Goal: Task Accomplishment & Management: Use online tool/utility

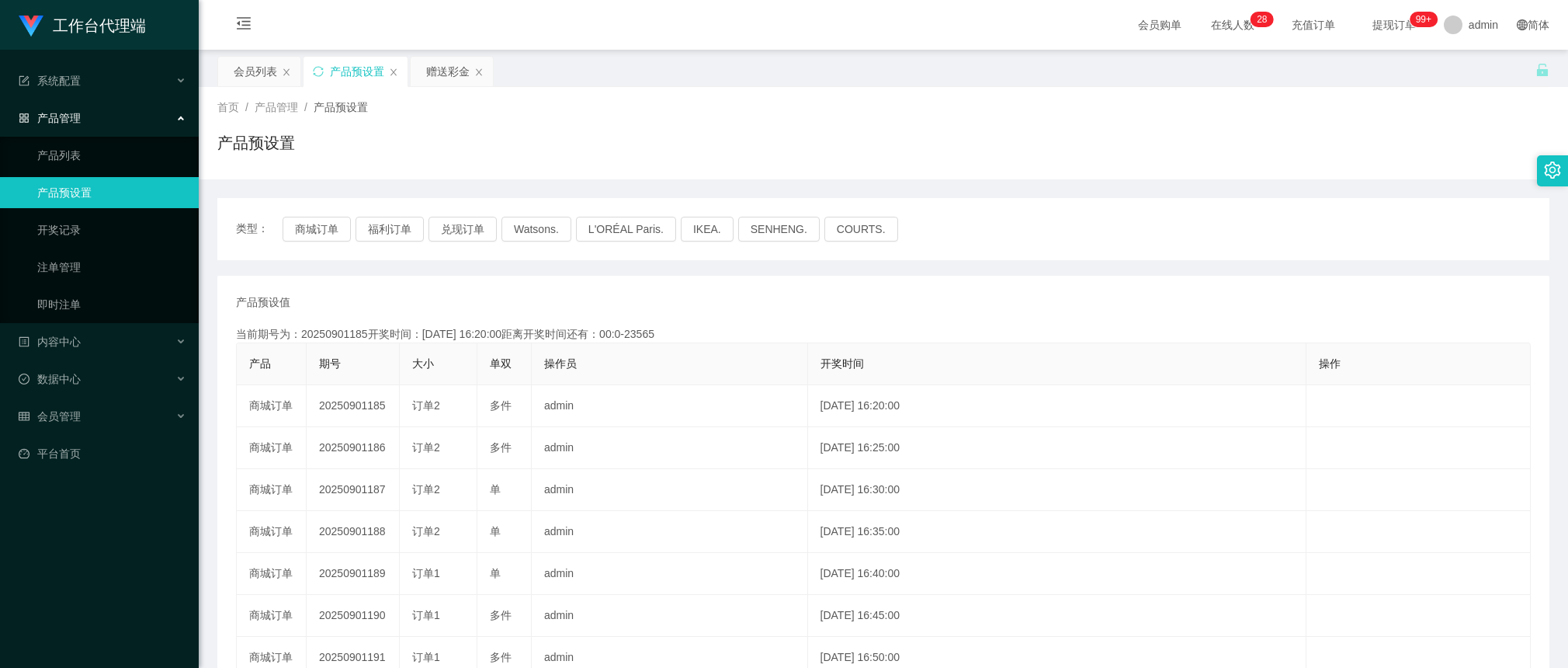
click at [314, 211] on div "类型： 商城订单 福利订单 兑现订单 Watsons. L'ORÉAL Paris. IKEA. [GEOGRAPHIC_DATA]. COURTS." at bounding box center [884, 229] width 1332 height 62
click at [314, 223] on button "商城订单" at bounding box center [316, 230] width 68 height 25
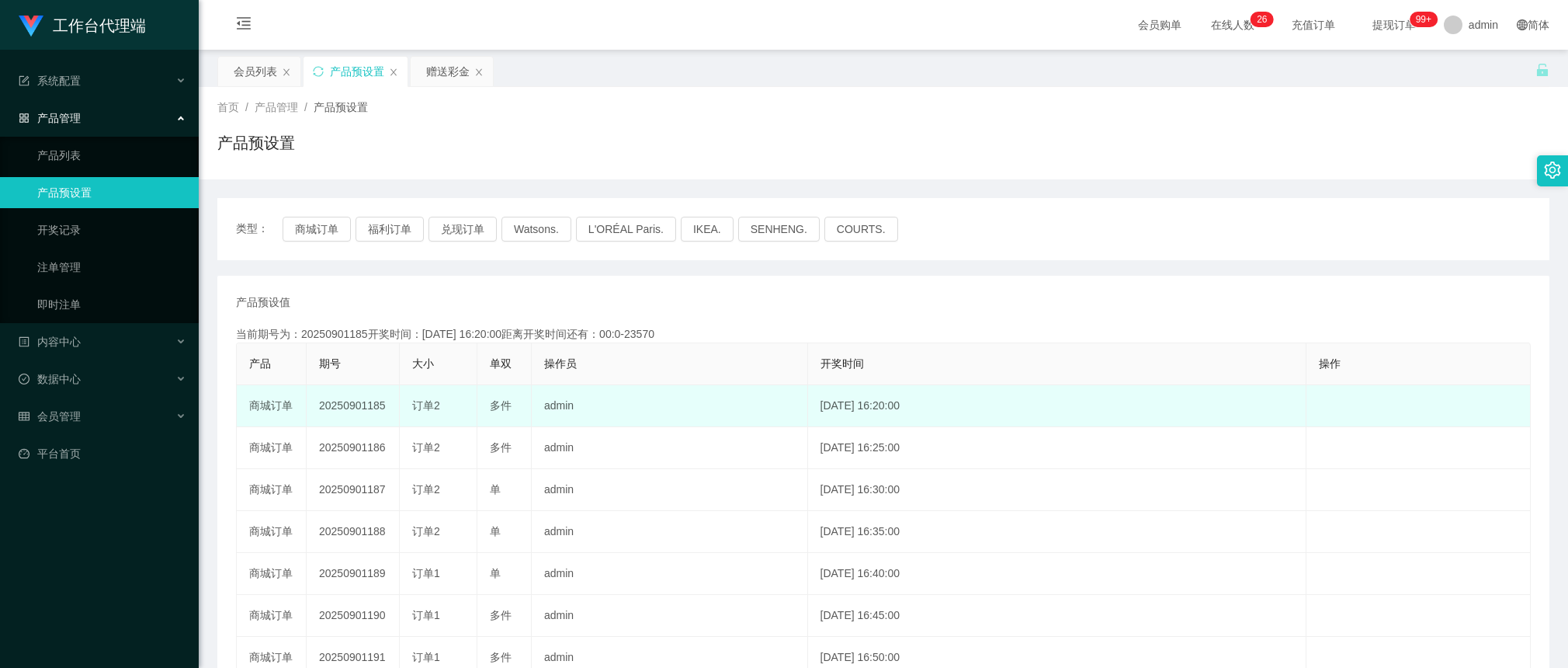
click at [355, 399] on td "20250901185" at bounding box center [353, 406] width 93 height 42
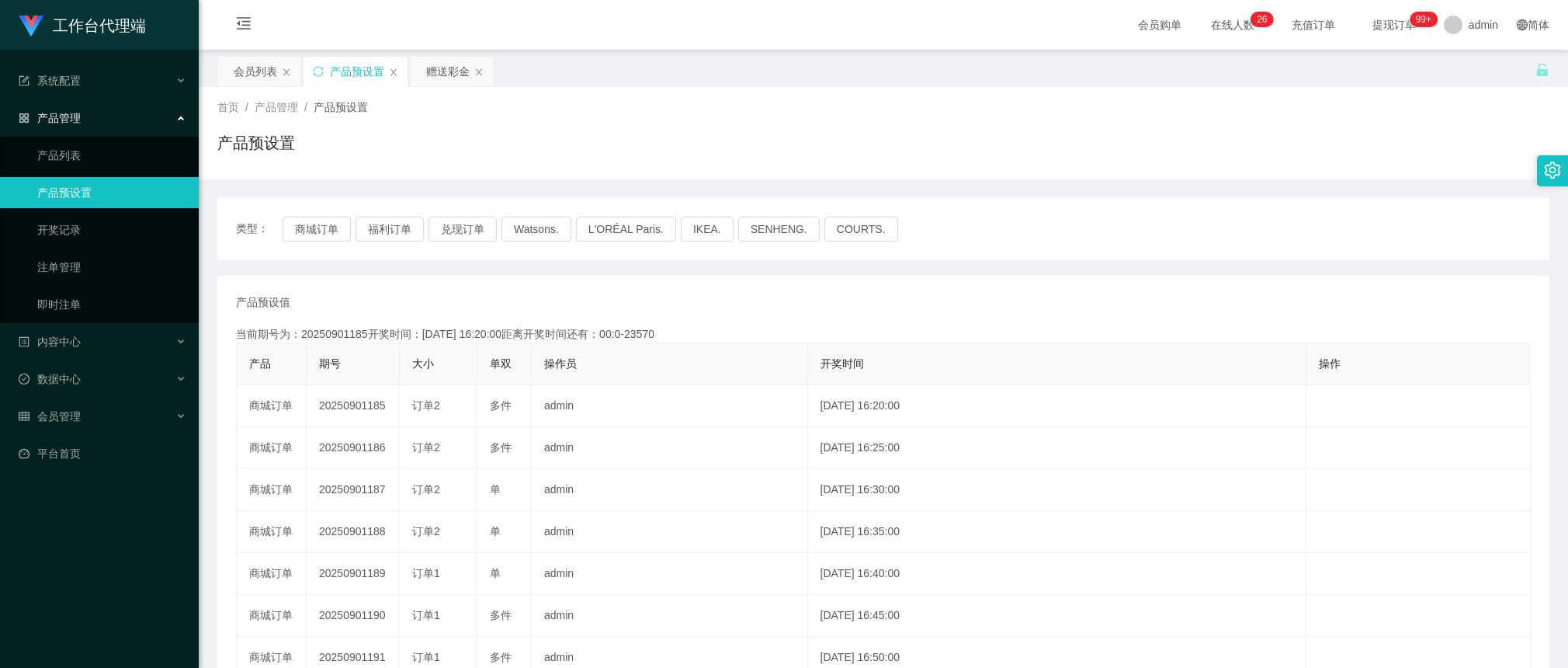
copy td "20250901185"
click at [433, 68] on div "赠送彩金" at bounding box center [448, 71] width 44 height 29
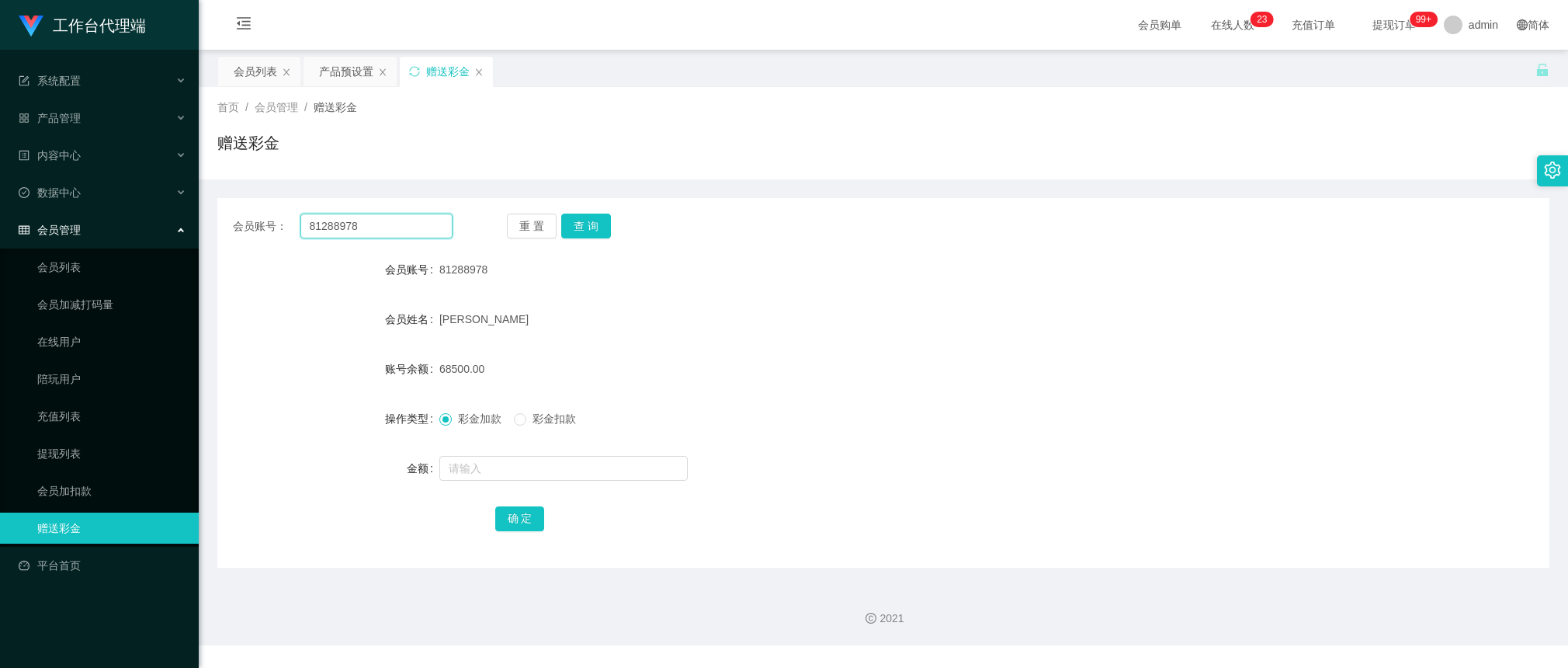
click at [399, 229] on input "81288978" at bounding box center [376, 226] width 152 height 25
paste input "3486731"
type input "83486731"
click at [582, 225] on button "查 询" at bounding box center [586, 226] width 50 height 25
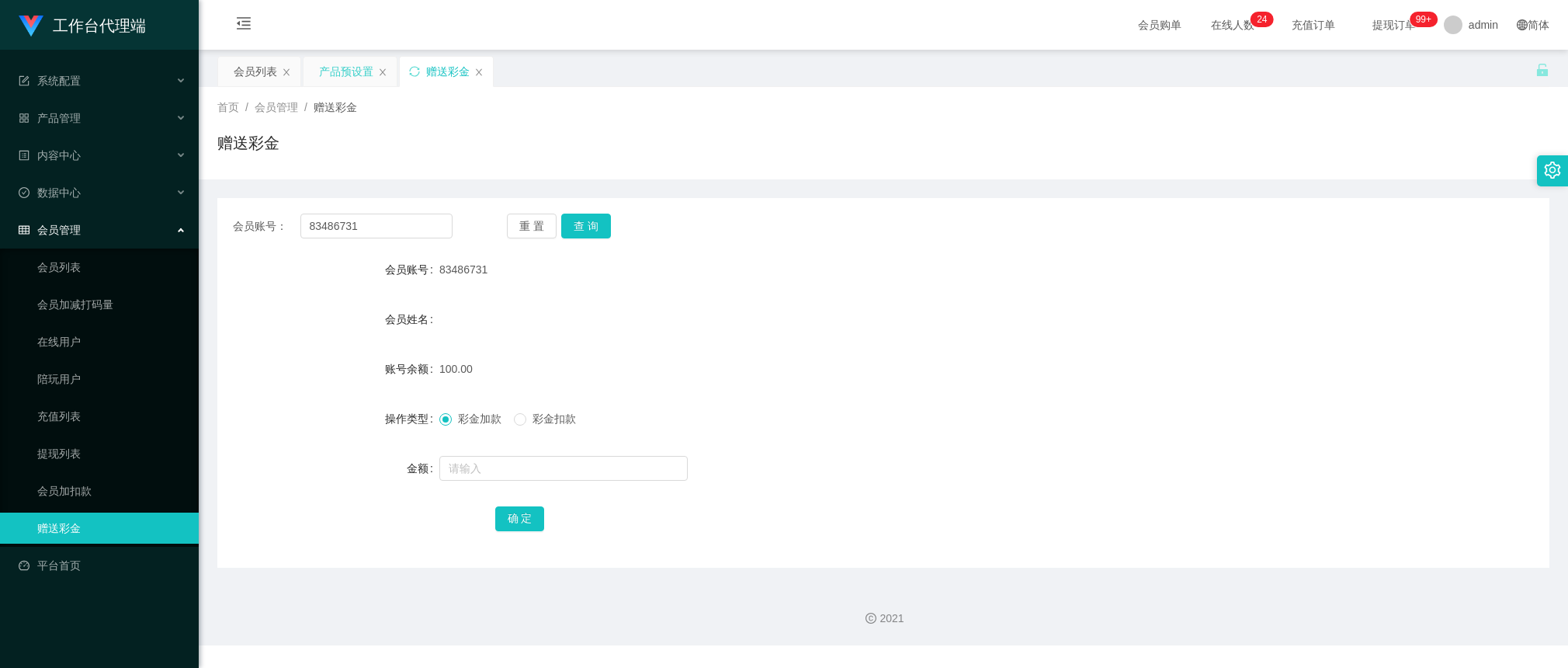
click at [325, 72] on div "产品预设置" at bounding box center [346, 71] width 55 height 29
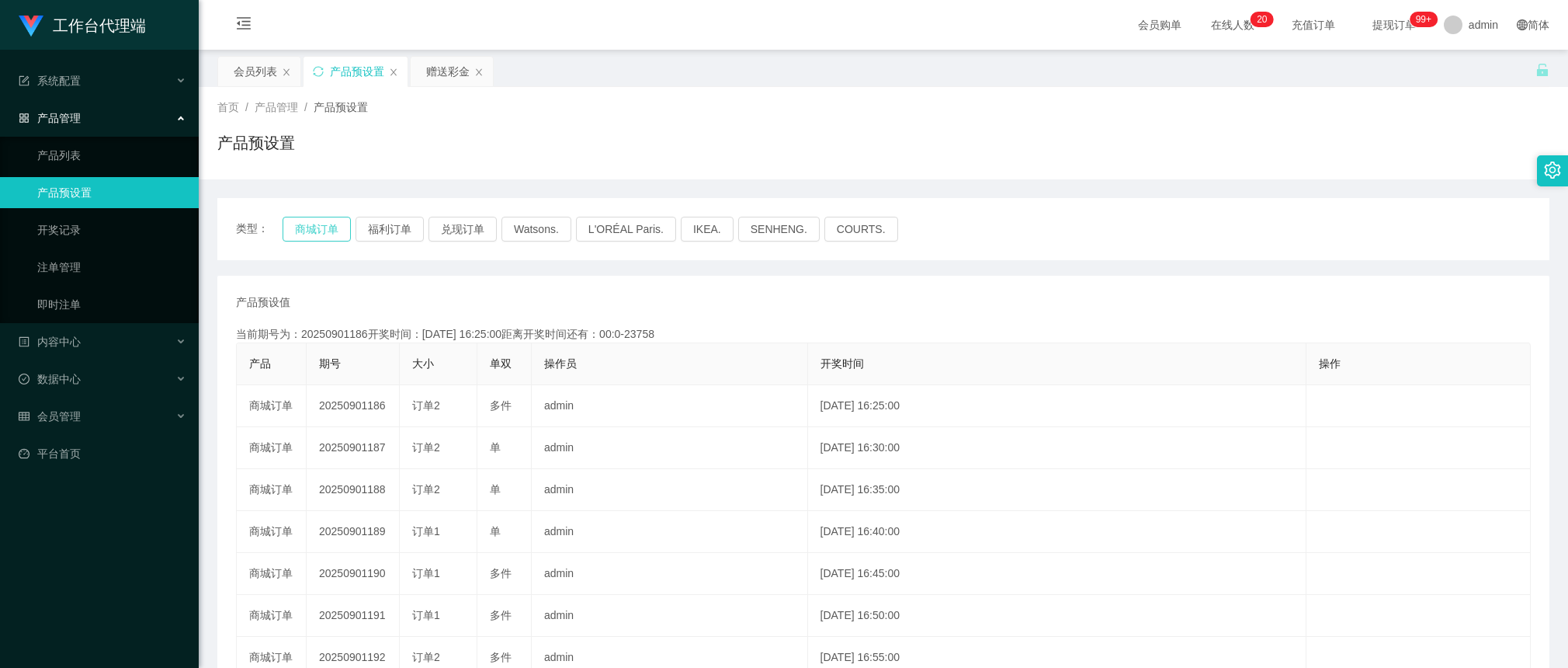
click at [335, 235] on button "商城订单" at bounding box center [316, 230] width 68 height 25
drag, startPoint x: 335, startPoint y: 235, endPoint x: 398, endPoint y: 239, distance: 63.1
click at [335, 235] on button "商城订单" at bounding box center [316, 230] width 68 height 25
click at [420, 65] on div "赠送彩金" at bounding box center [451, 71] width 82 height 29
click at [432, 72] on div "赠送彩金" at bounding box center [448, 71] width 44 height 29
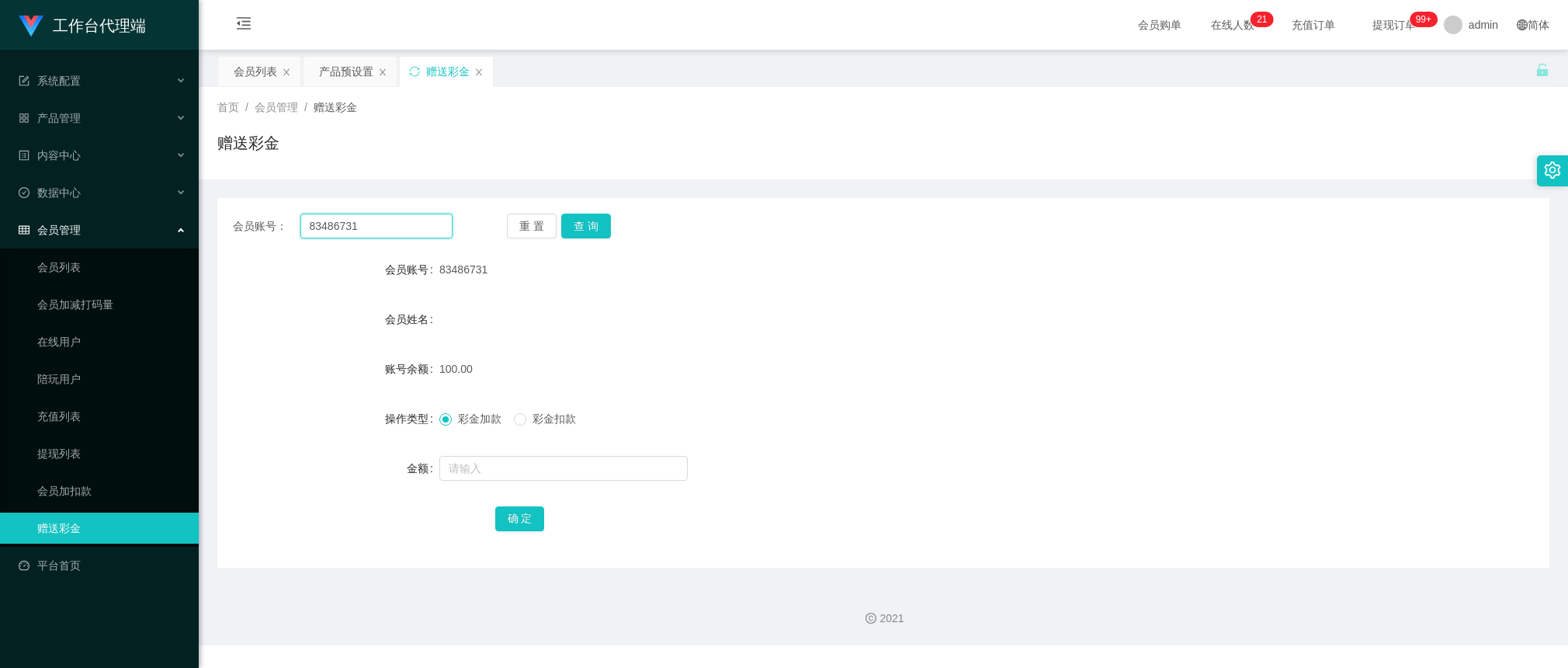
click at [389, 223] on input "83486731" at bounding box center [376, 226] width 152 height 25
click at [587, 228] on button "查 询" at bounding box center [586, 226] width 50 height 25
click at [587, 228] on div "重 置 查 询" at bounding box center [616, 226] width 219 height 25
click at [588, 228] on div "重 置 查 询" at bounding box center [616, 226] width 219 height 25
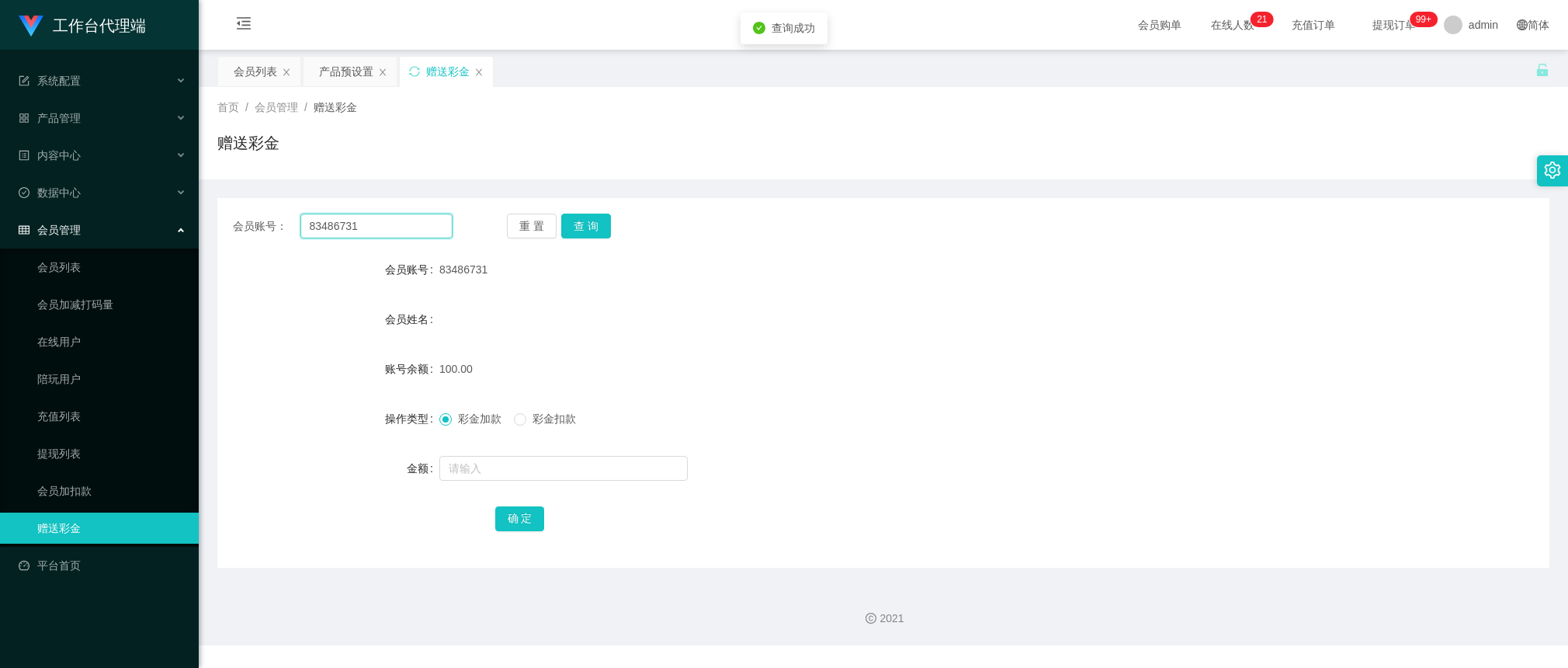
click at [409, 234] on input "83486731" at bounding box center [376, 226] width 152 height 25
click at [586, 236] on button "查 询" at bounding box center [586, 226] width 50 height 25
drag, startPoint x: 586, startPoint y: 236, endPoint x: 569, endPoint y: 258, distance: 27.8
click at [586, 235] on div "重 置 查 询" at bounding box center [616, 226] width 219 height 25
drag, startPoint x: 574, startPoint y: 342, endPoint x: 675, endPoint y: 311, distance: 105.7
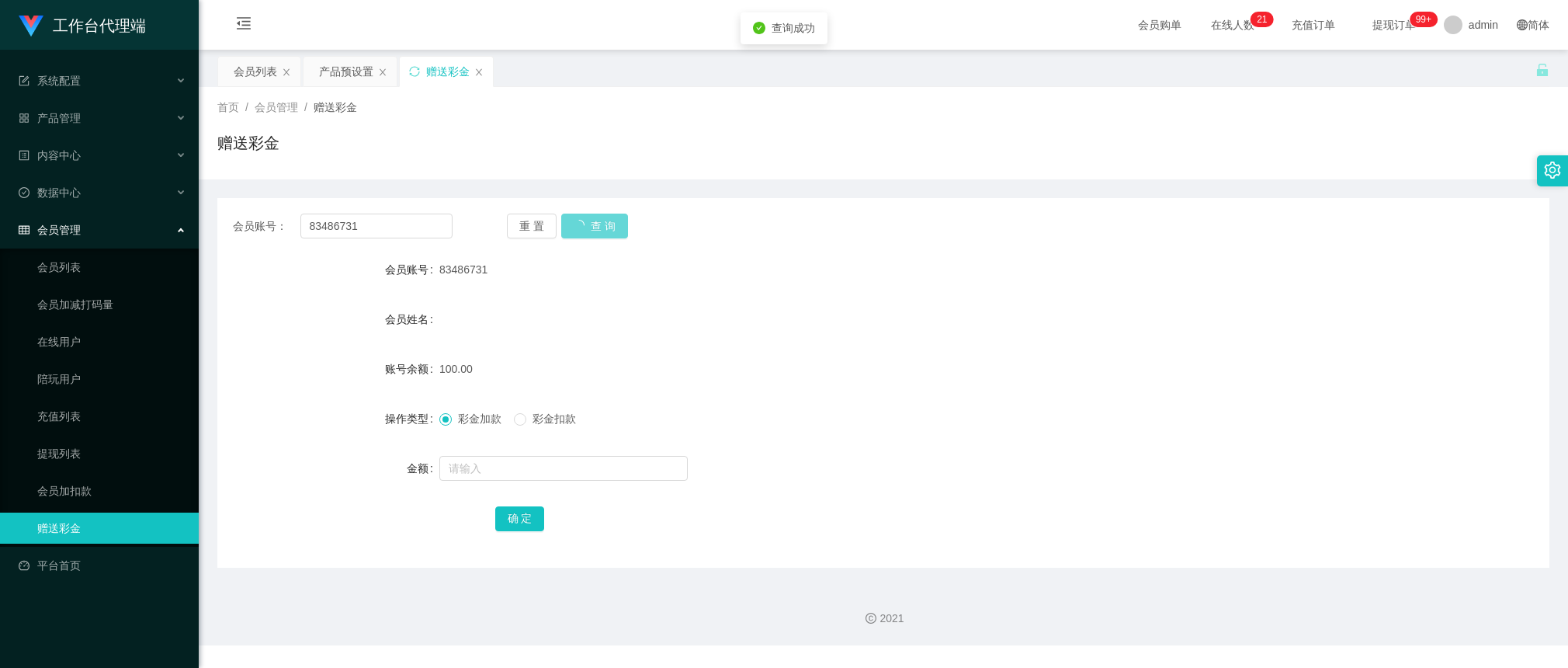
click at [576, 339] on form "会员账号 83486731 会员姓名 账号余额 100.00 操作类型 彩金加款 彩金扣款 金额 确 定" at bounding box center [884, 394] width 1332 height 279
click at [514, 462] on input "text" at bounding box center [563, 469] width 248 height 25
type input "30"
click at [528, 514] on button "确 定" at bounding box center [520, 519] width 50 height 25
click at [1023, 296] on form "会员账号 83486731 会员姓名 账号余额 130.00 操作类型 彩金加款 彩金扣款 金额 确 定" at bounding box center [884, 394] width 1332 height 279
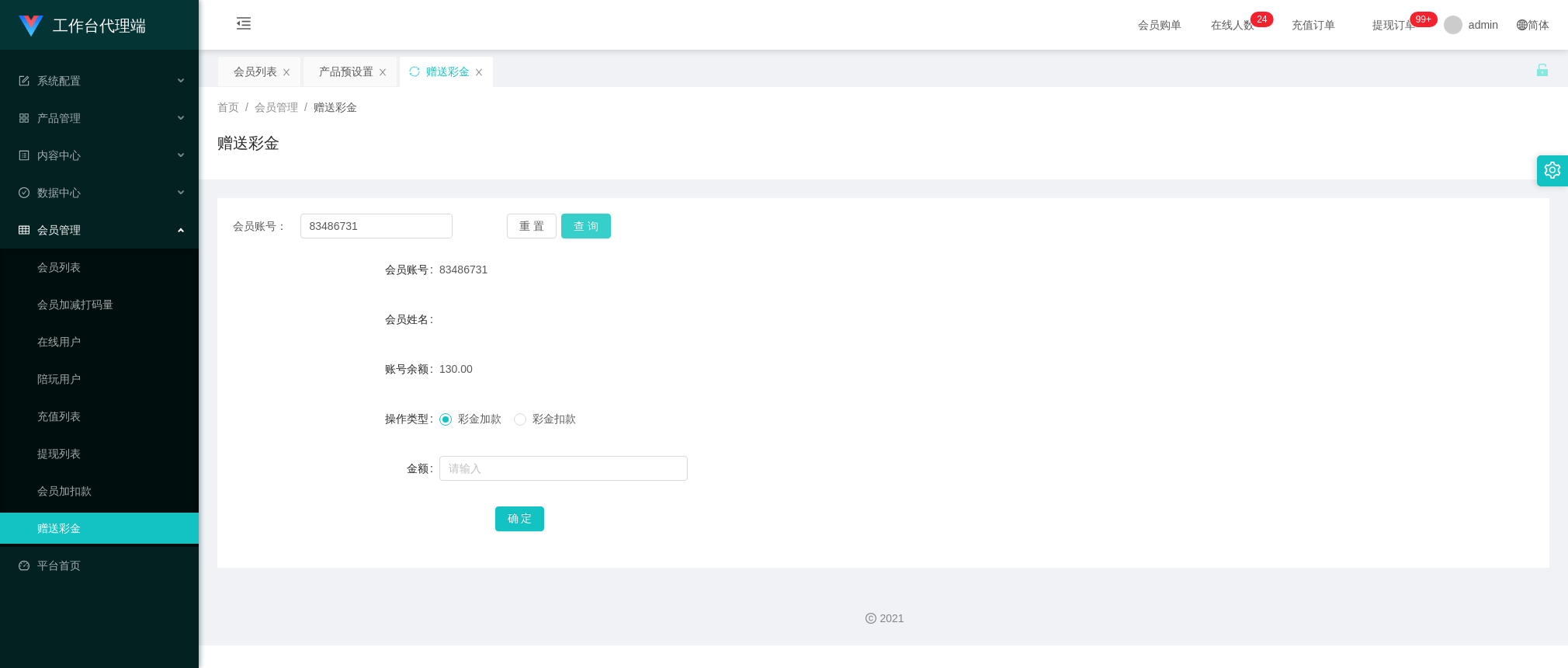
click at [591, 226] on button "查 询" at bounding box center [586, 226] width 50 height 25
